Goal: Task Accomplishment & Management: Use online tool/utility

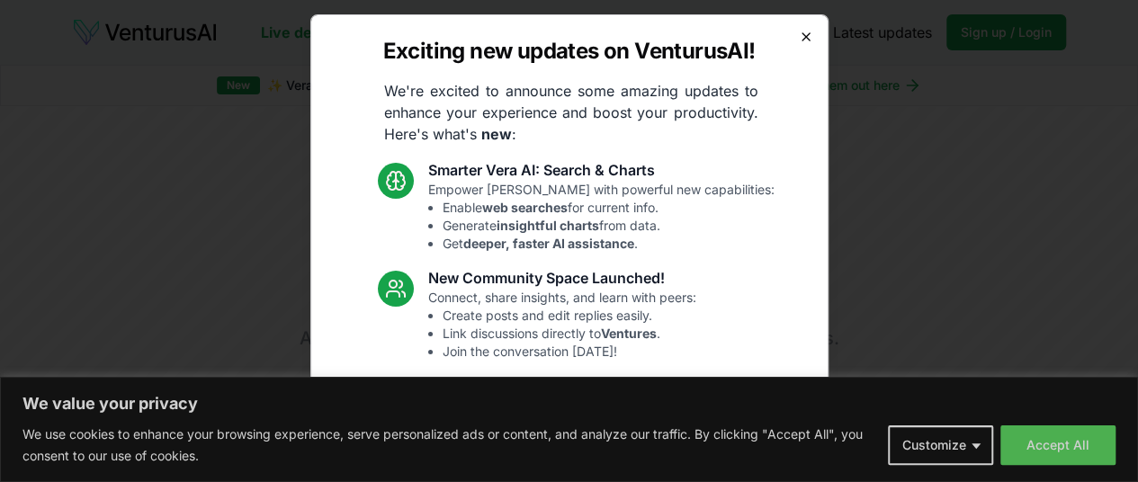
click at [799, 36] on icon "button" at bounding box center [806, 37] width 14 height 14
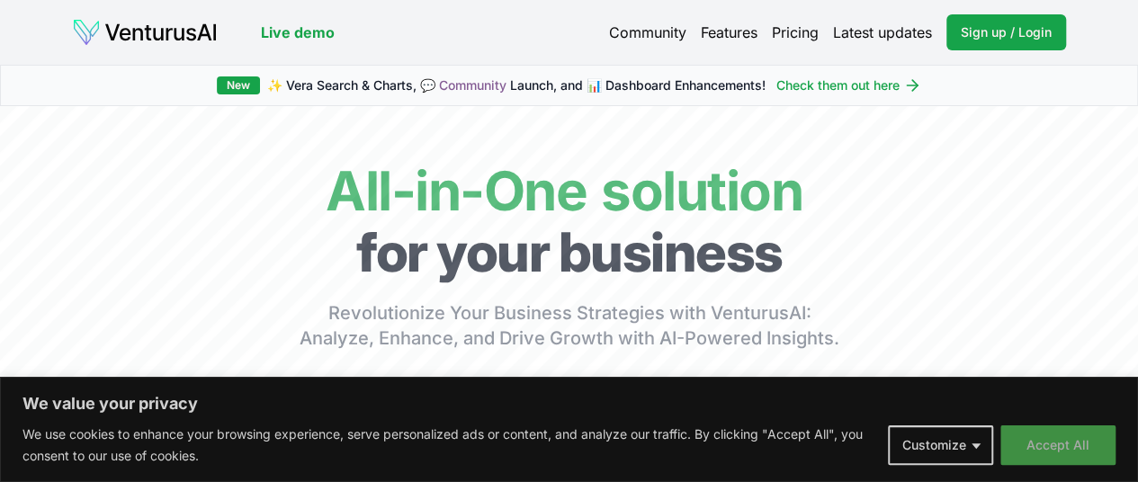
click at [1060, 436] on button "Accept All" at bounding box center [1058, 446] width 115 height 40
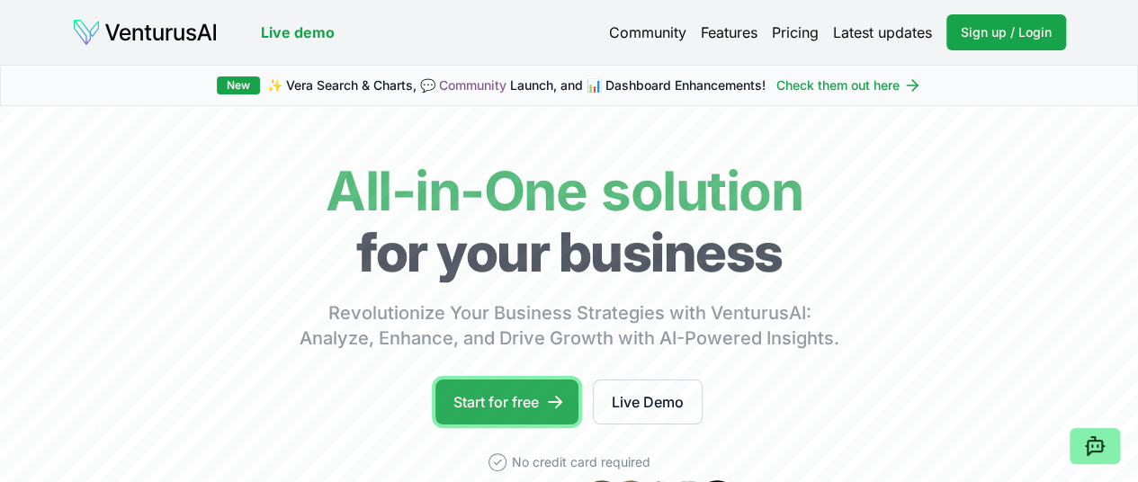
click at [515, 417] on link "Start for free" at bounding box center [506, 402] width 143 height 45
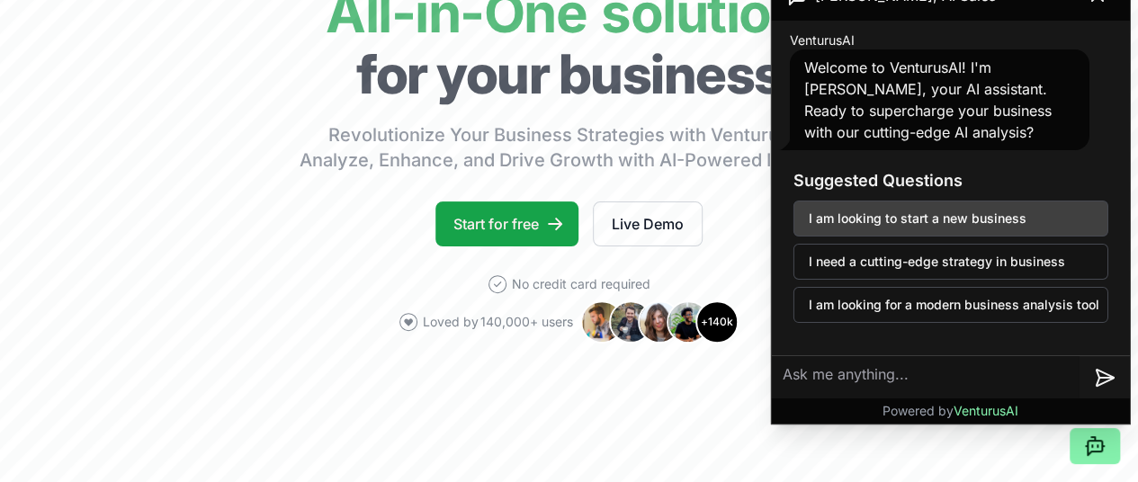
scroll to position [165, 4]
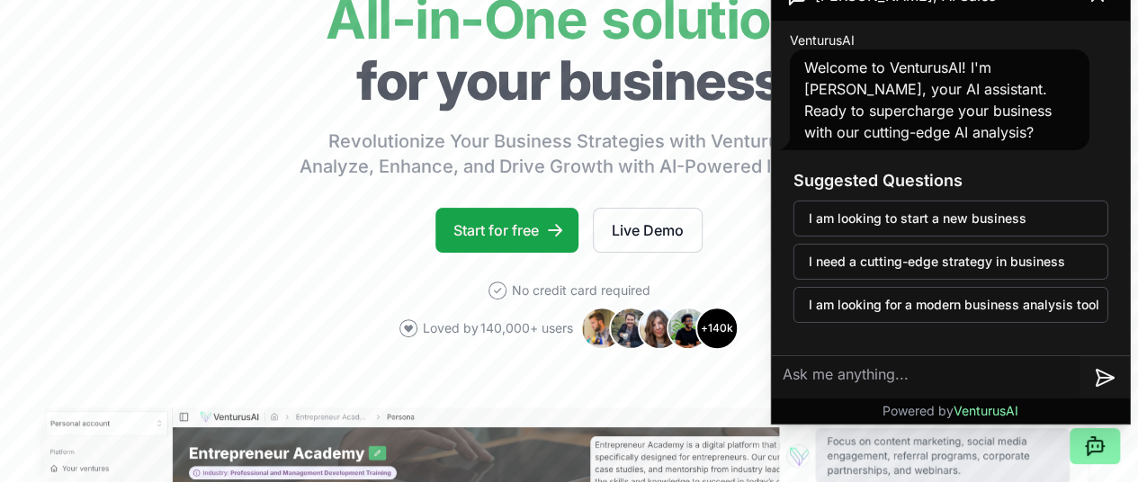
click at [1018, 138] on div "Welcome to VenturusAI! I'm [PERSON_NAME], your AI assistant. Ready to superchar…" at bounding box center [940, 99] width 300 height 101
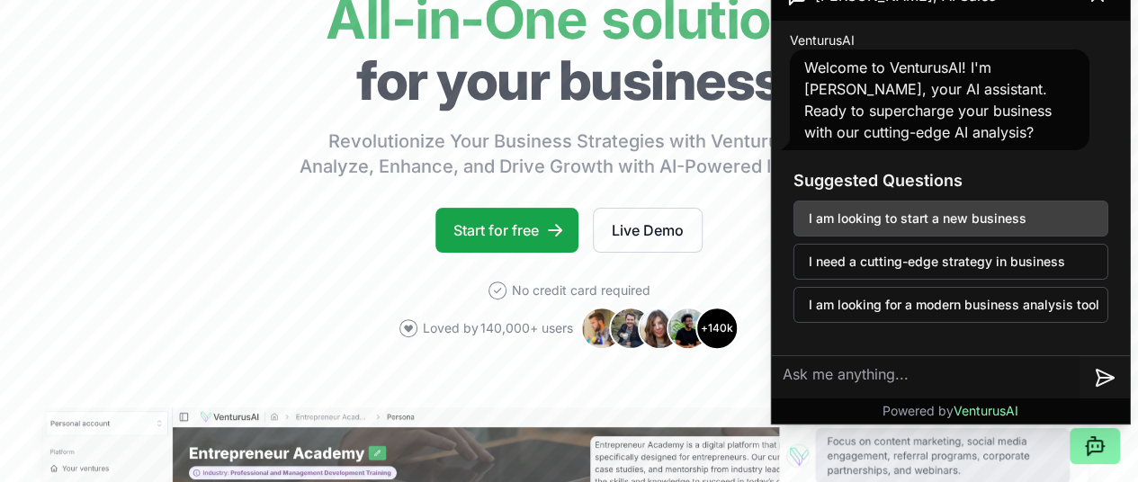
click at [1008, 210] on button "I am looking to start a new business" at bounding box center [951, 219] width 315 height 36
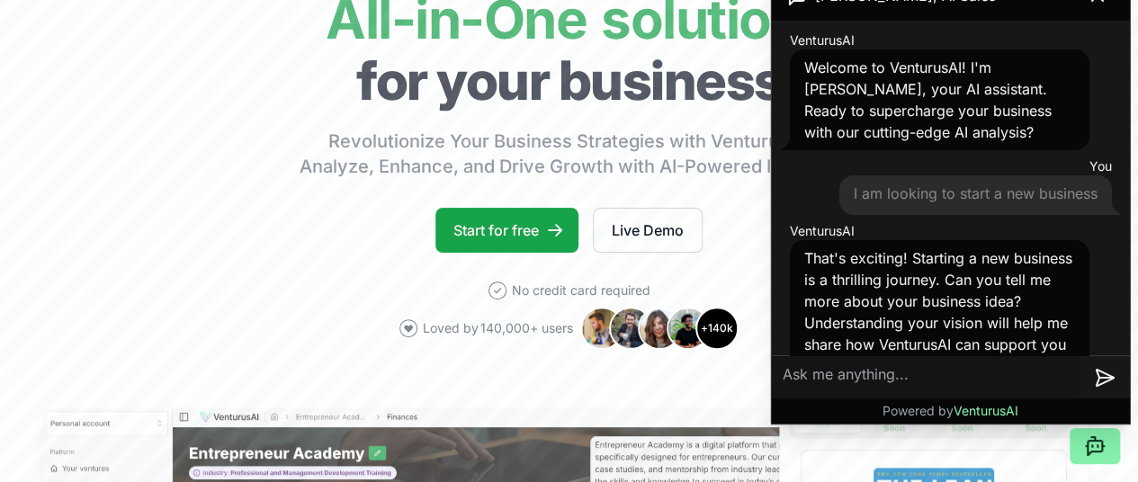
scroll to position [39, 0]
